Goal: Complete application form

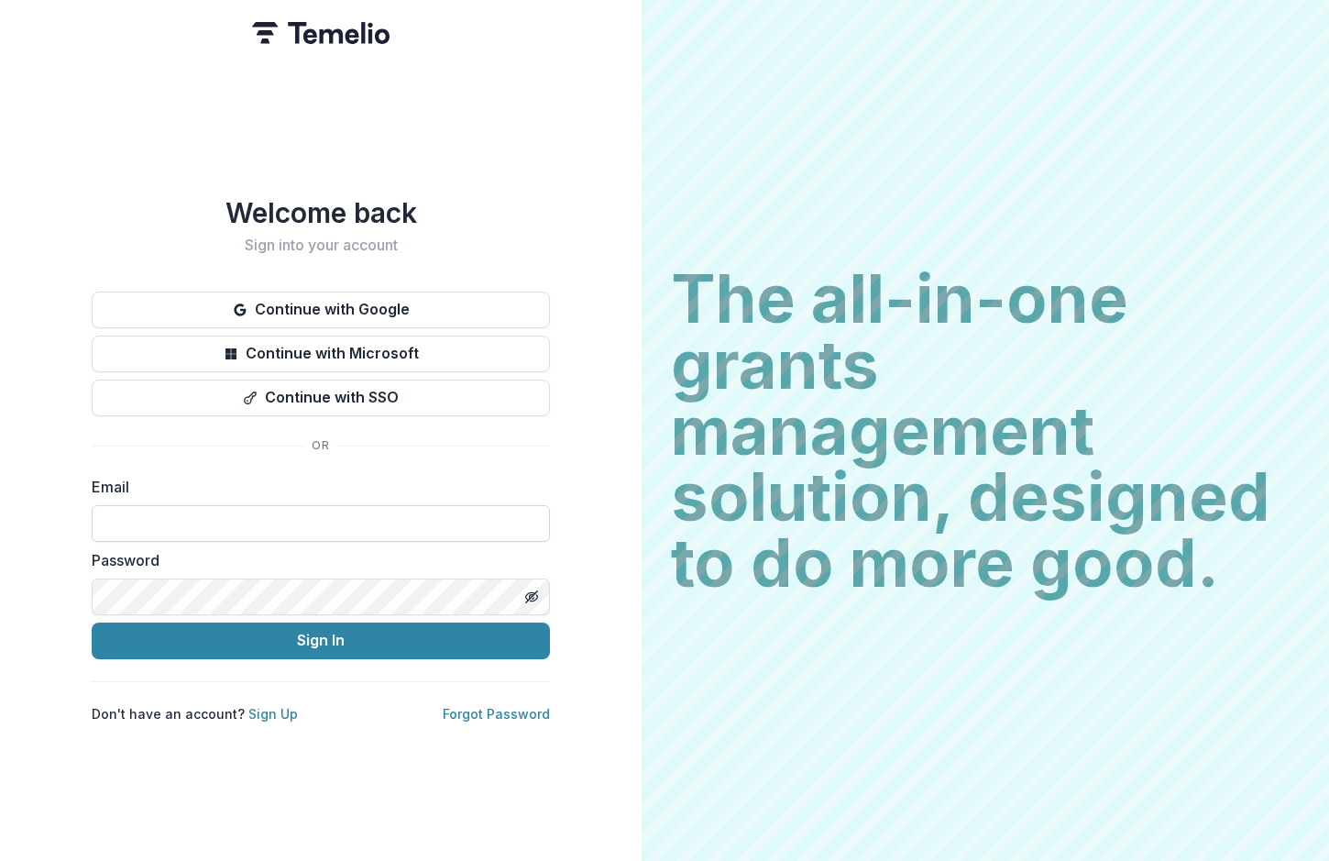
click at [226, 505] on input at bounding box center [321, 523] width 458 height 37
type input "**********"
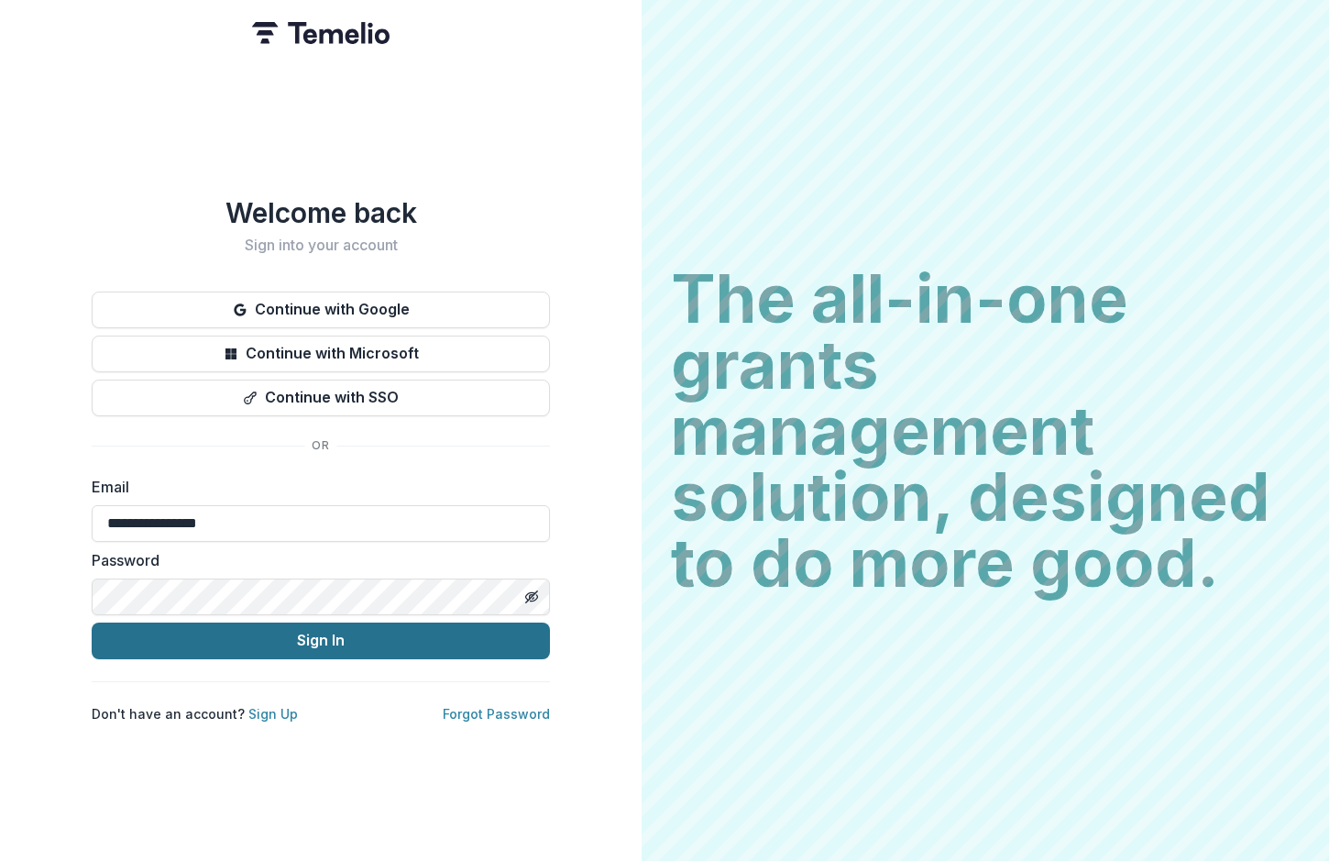
click at [230, 648] on button "Sign In" at bounding box center [321, 641] width 458 height 37
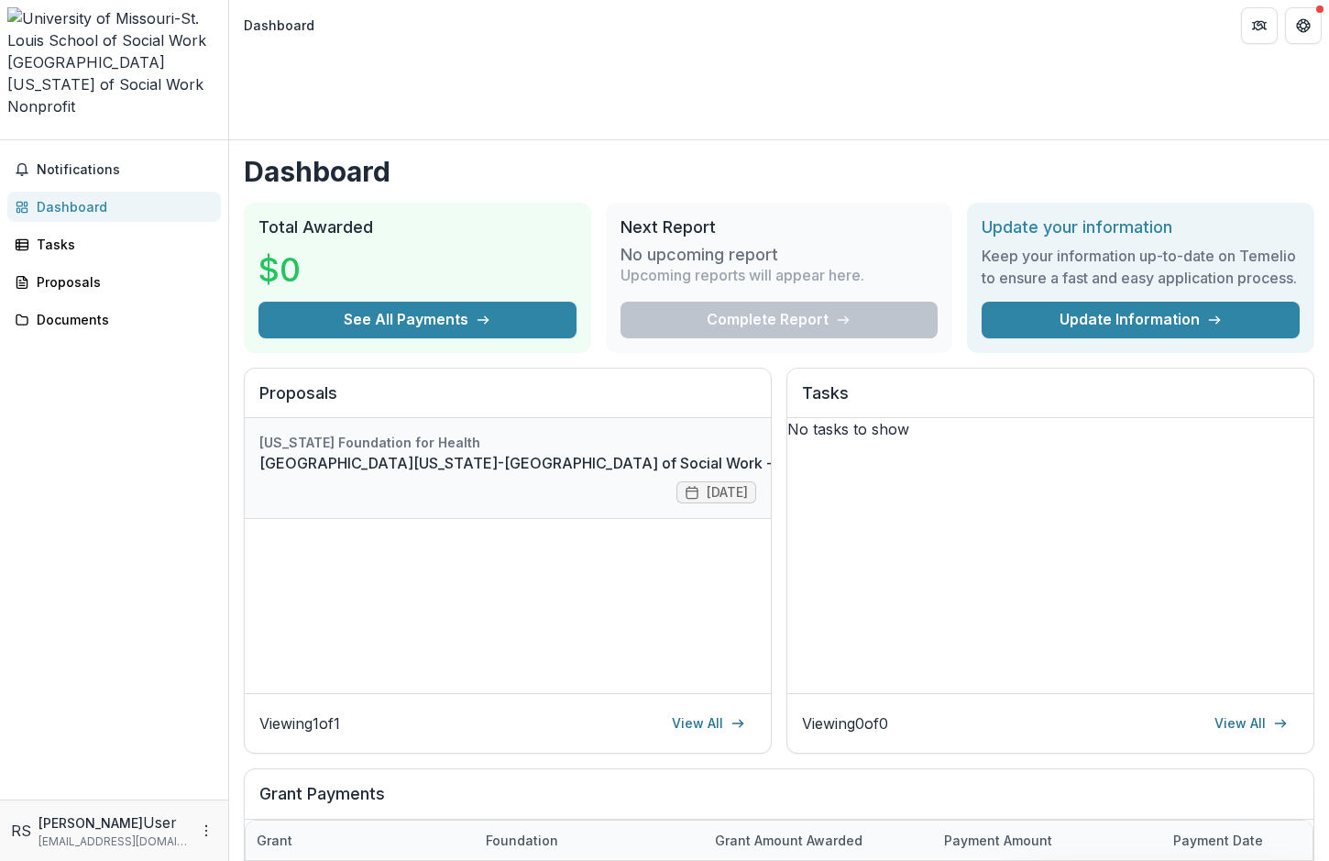
click at [414, 452] on link "[GEOGRAPHIC_DATA][US_STATE]-[GEOGRAPHIC_DATA] of Social Work - [DATE] - [DATE] …" at bounding box center [674, 463] width 830 height 22
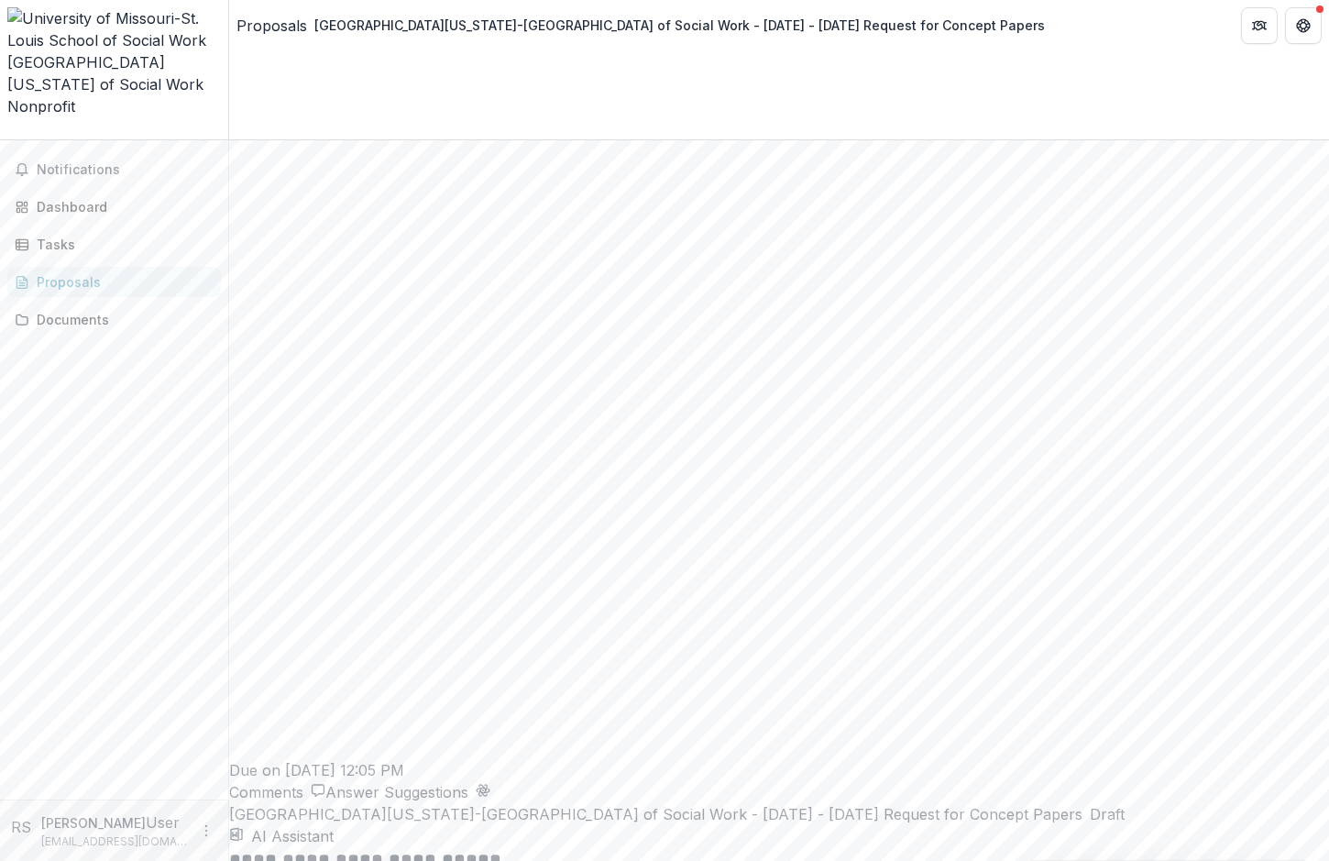
scroll to position [2739, 0]
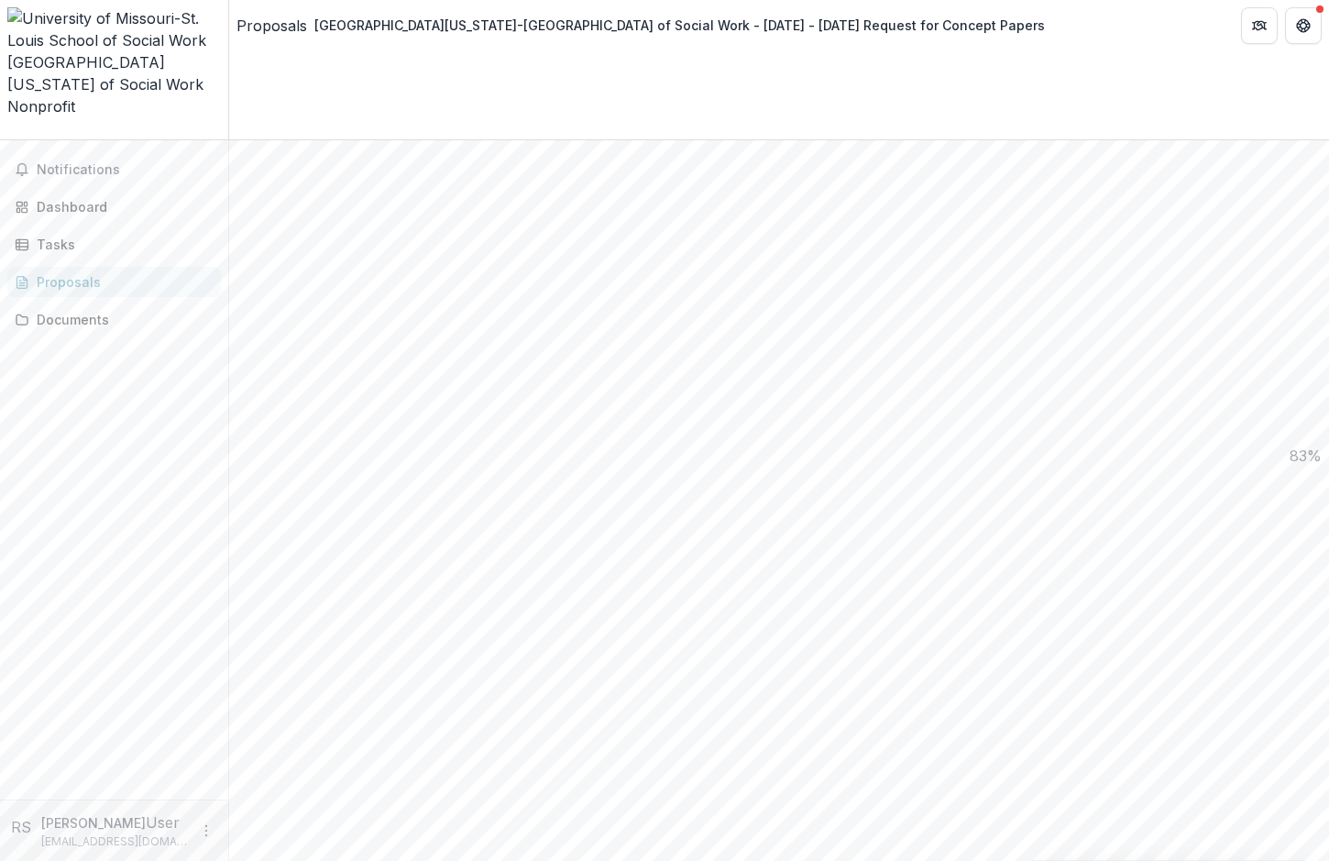
scroll to position [1416, 0]
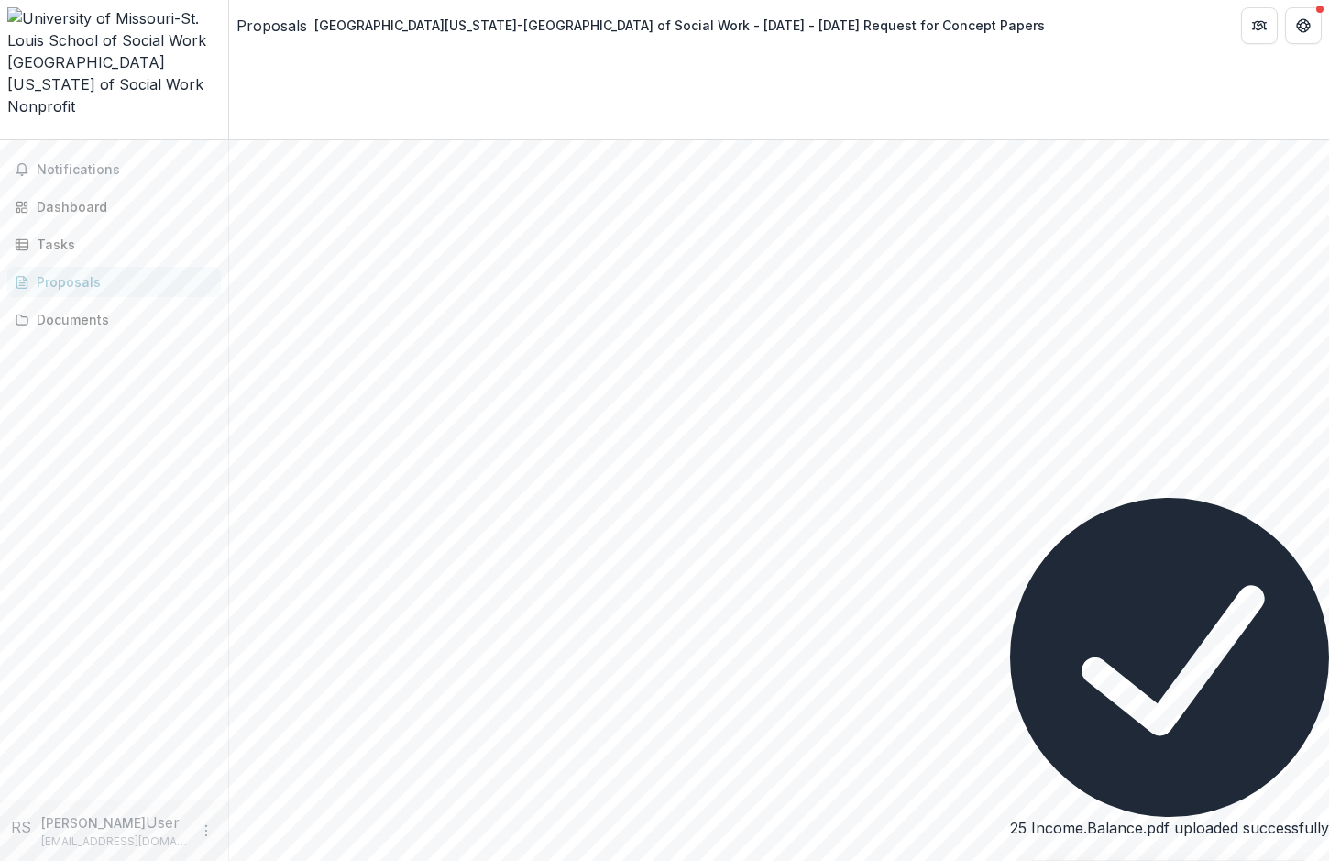
scroll to position [1801, 0]
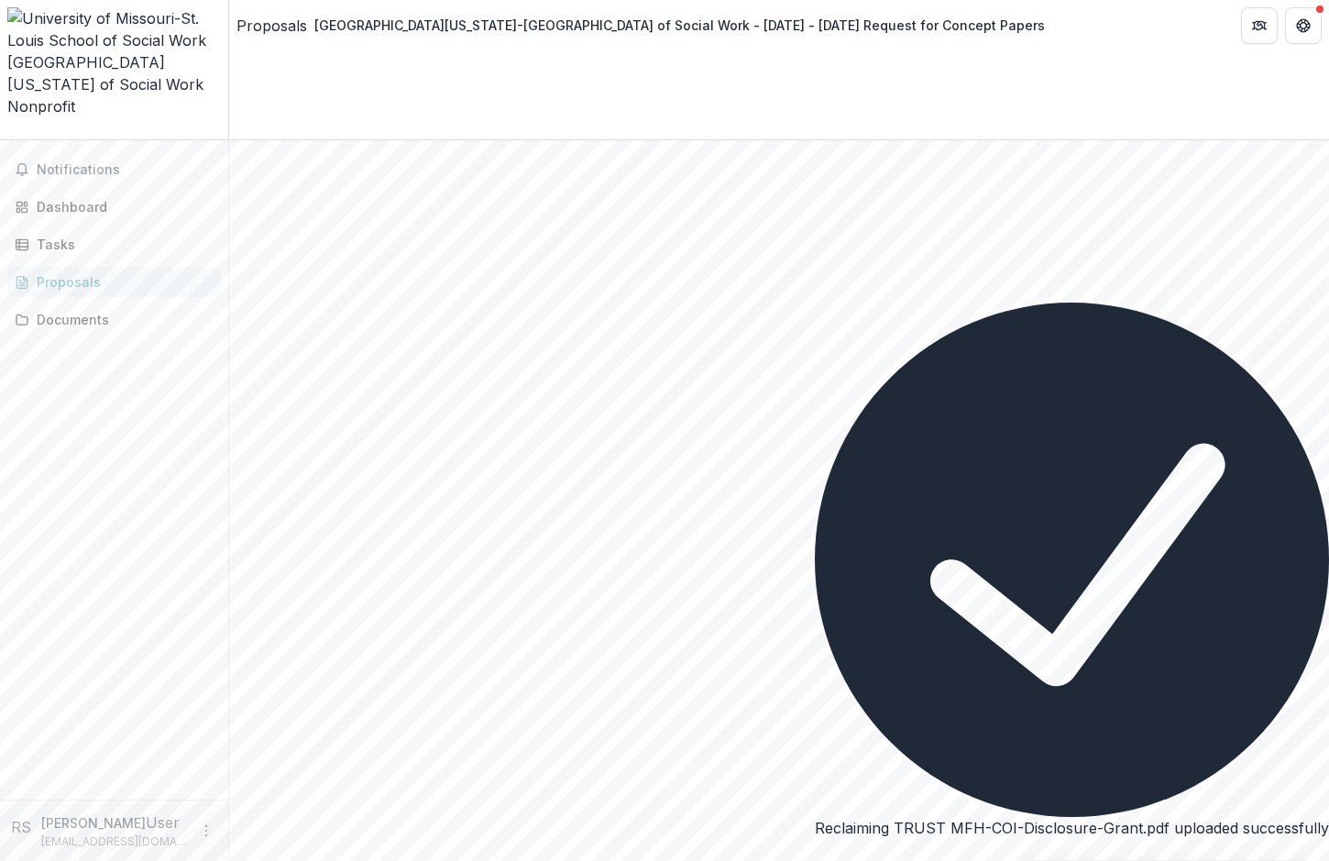
scroll to position [1947, 0]
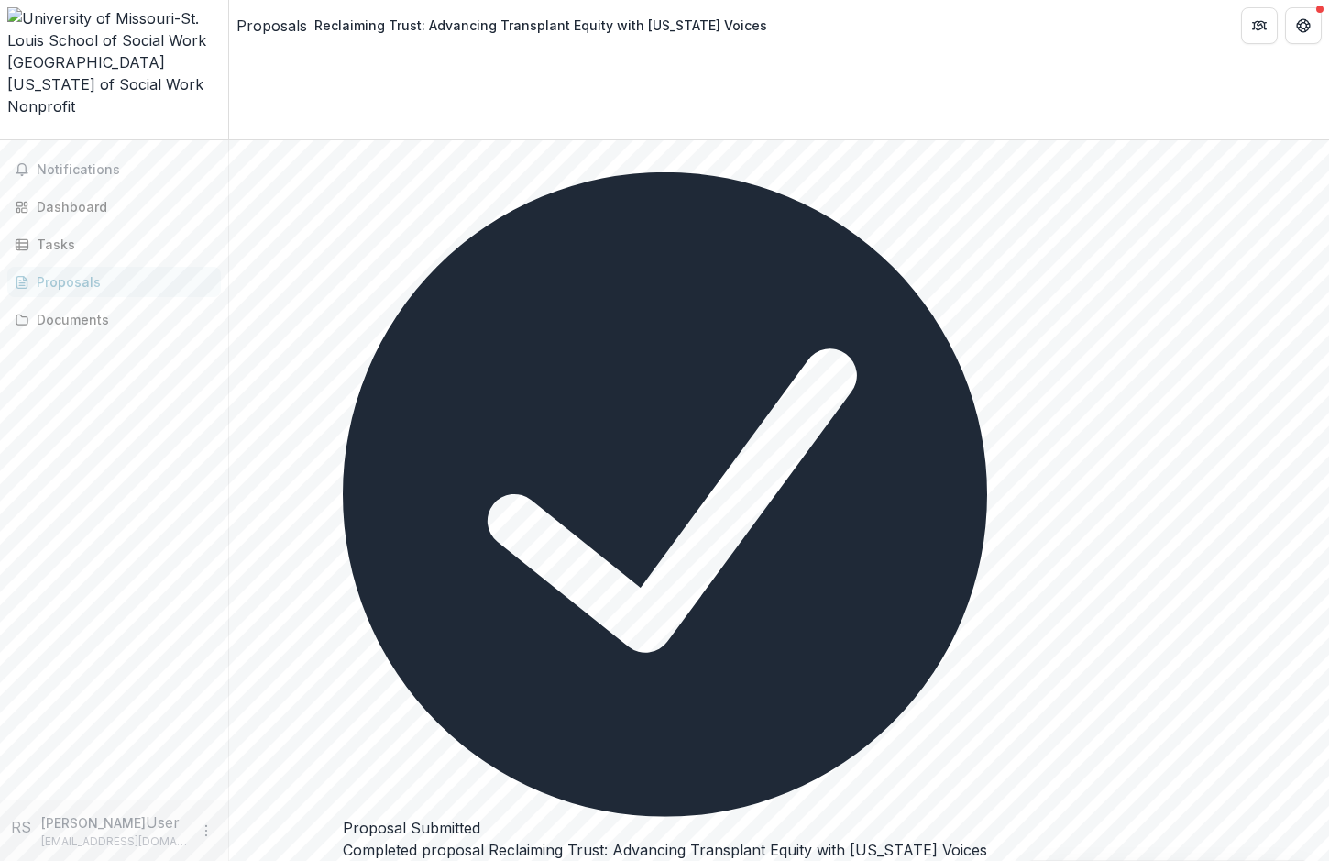
scroll to position [1984, 0]
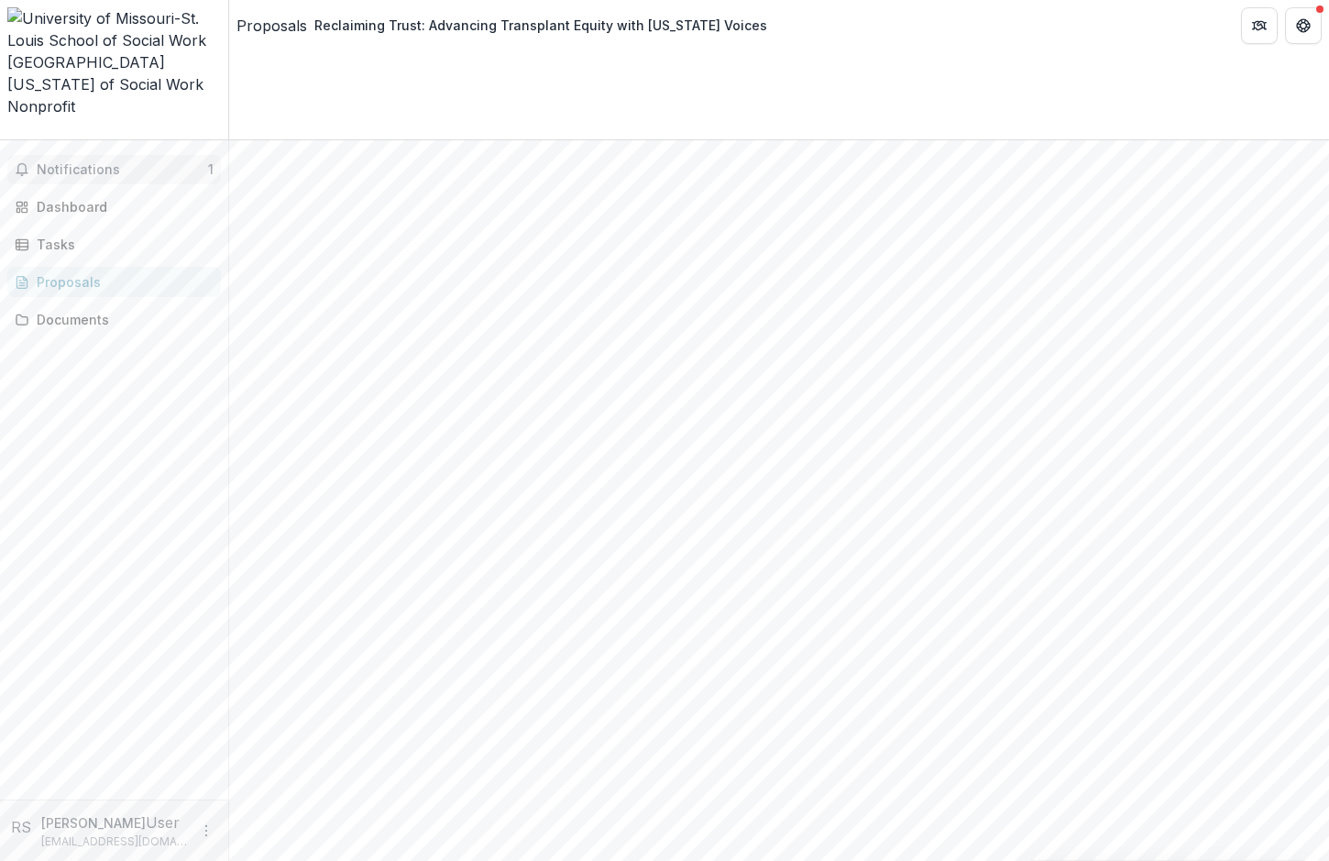
click at [87, 162] on span "Notifications" at bounding box center [122, 170] width 171 height 16
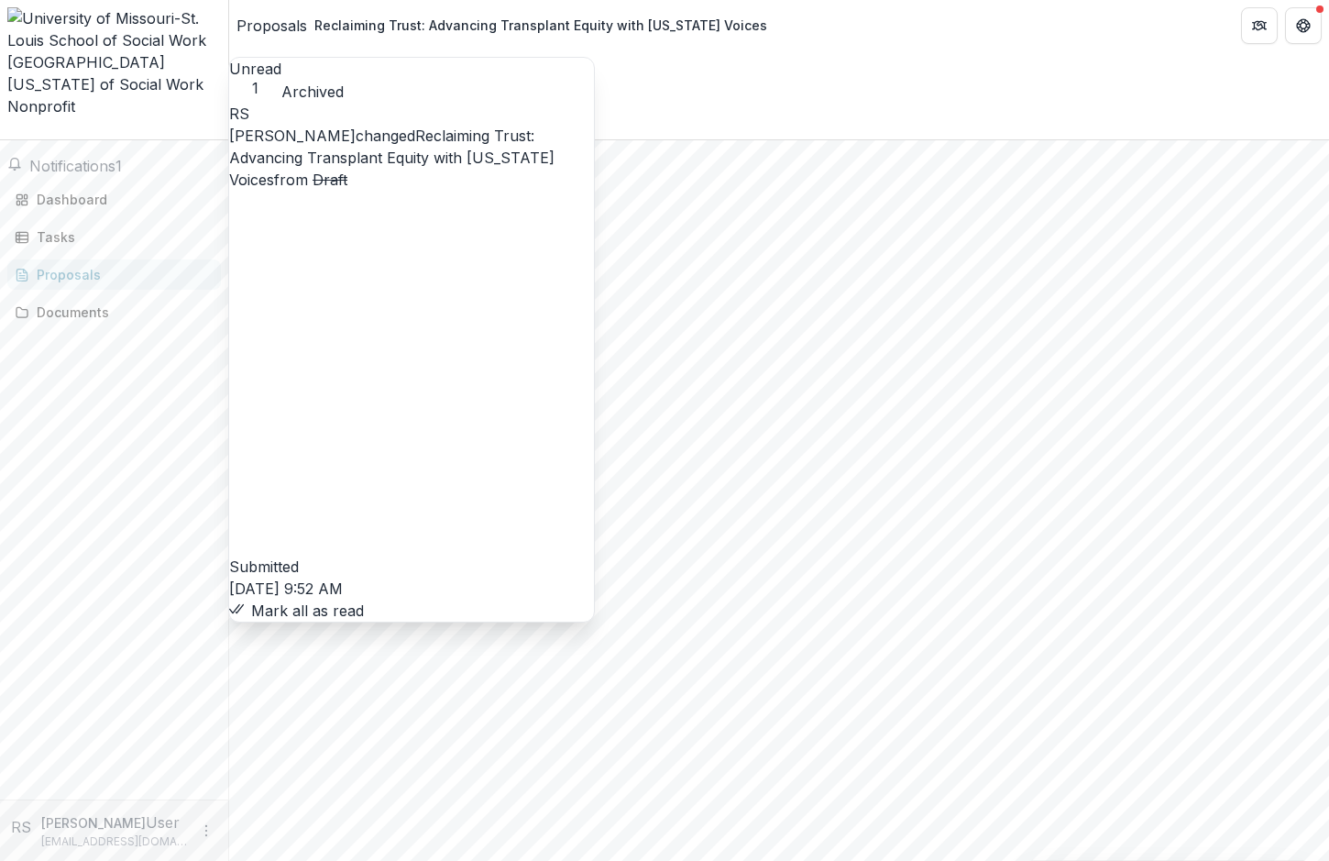
click at [342, 141] on link "Reclaiming Trust: Advancing Transplant Equity with [US_STATE] Voices" at bounding box center [391, 158] width 325 height 62
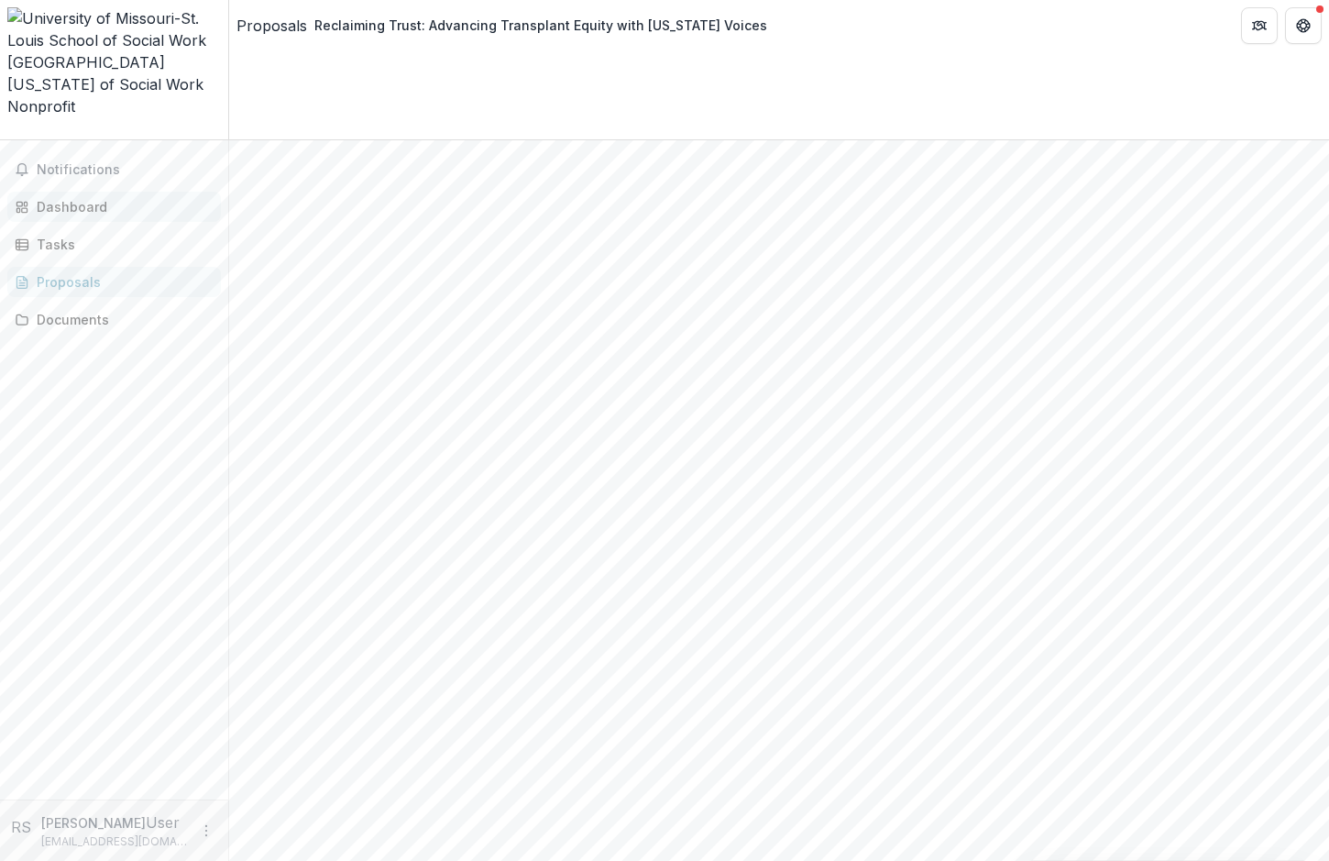
click at [51, 192] on link "Dashboard" at bounding box center [114, 207] width 214 height 30
